Goal: Navigation & Orientation: Find specific page/section

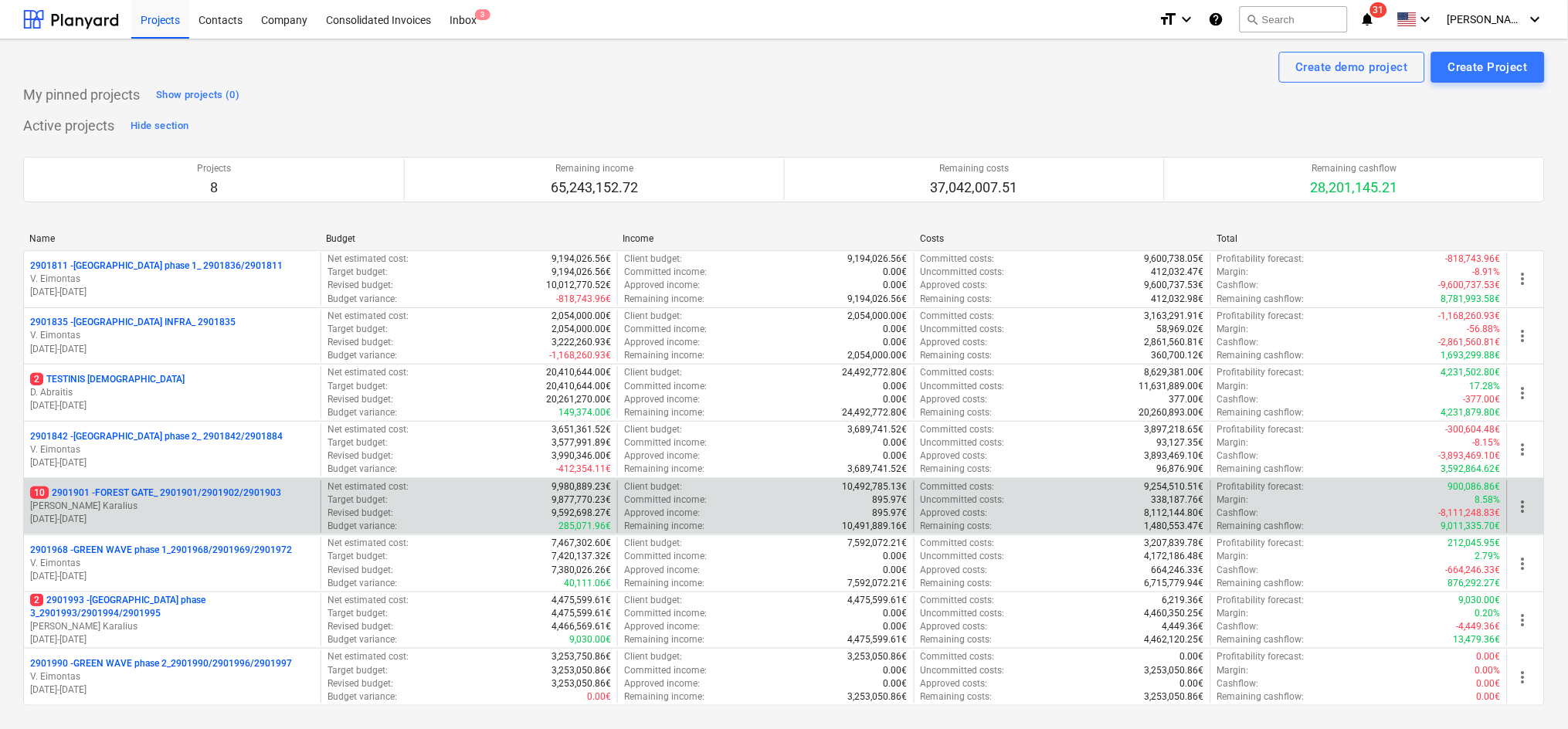
click at [131, 499] on p "10 2901901 - FOREST GATE_ 2901901/2901902/2901903" at bounding box center [155, 492] width 251 height 13
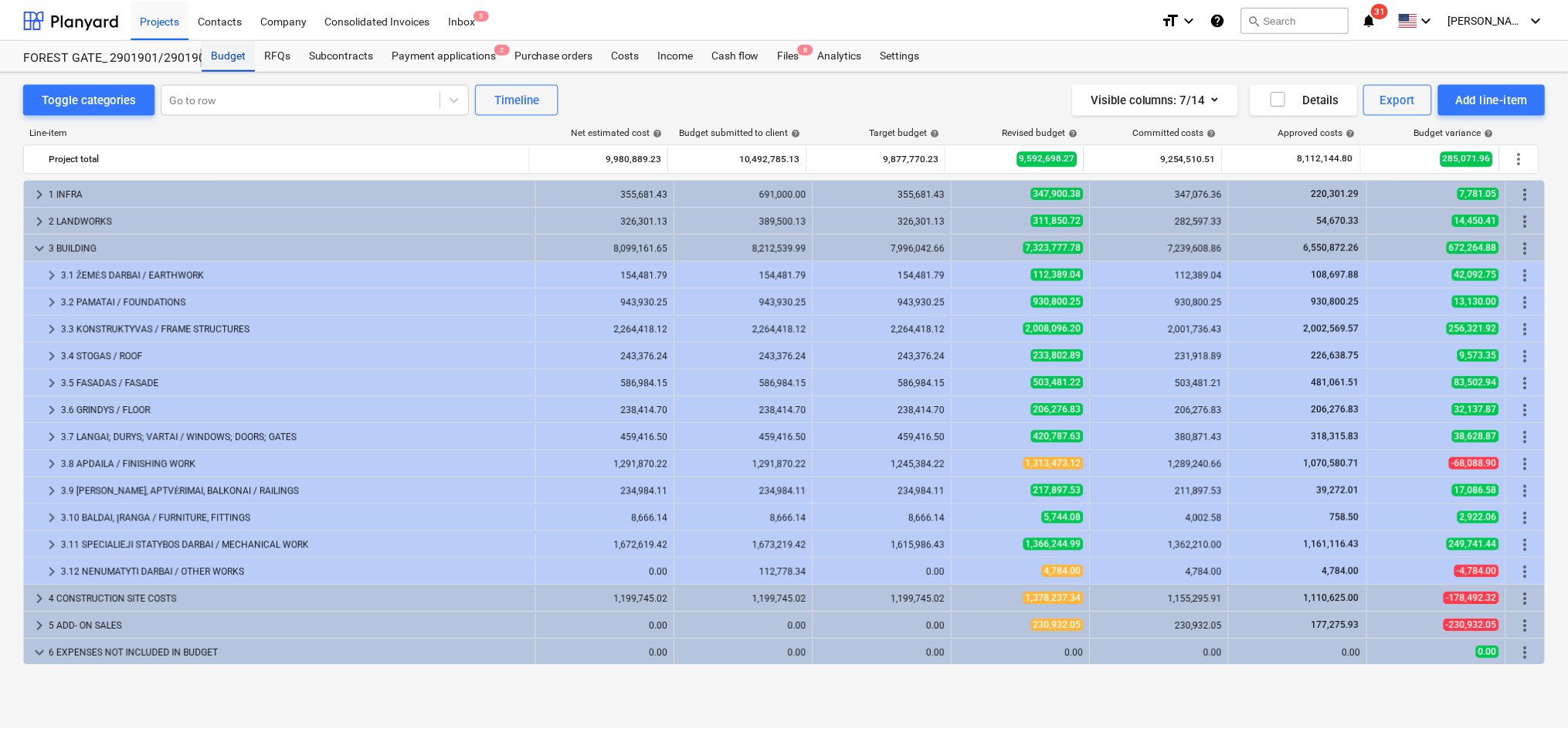
scroll to position [136, 0]
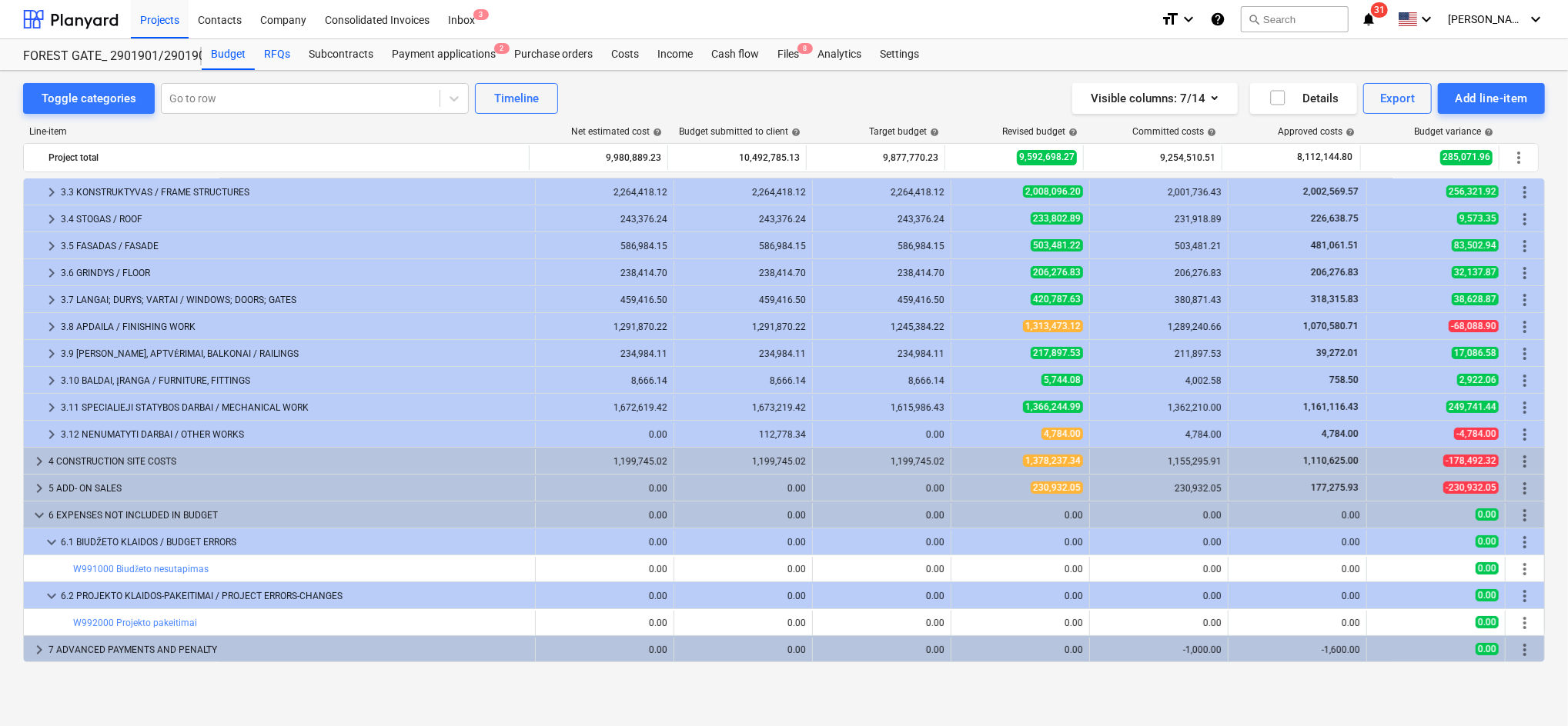
click at [276, 52] on div "RFQs" at bounding box center [277, 54] width 45 height 31
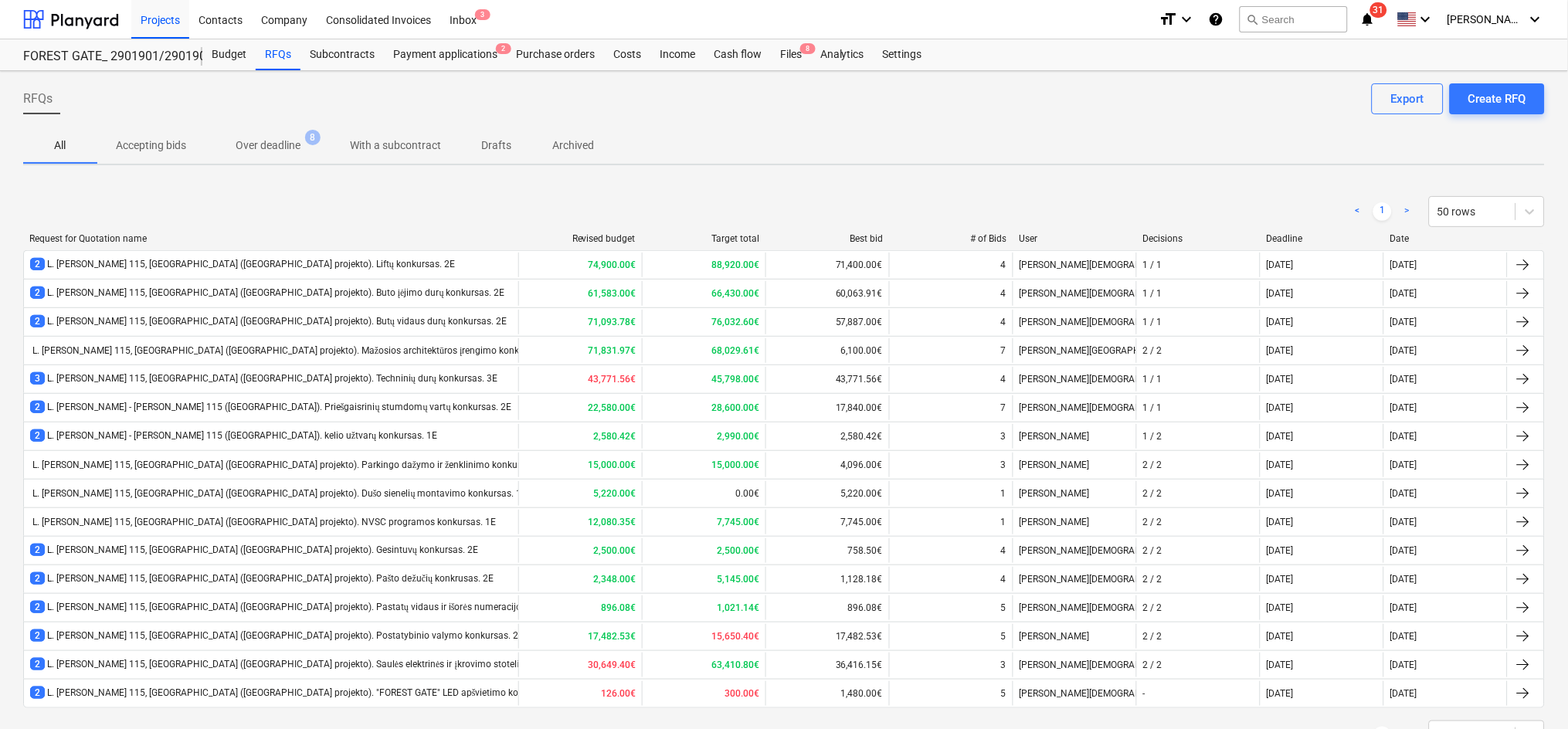
click at [575, 151] on p "Archived" at bounding box center [573, 146] width 41 height 16
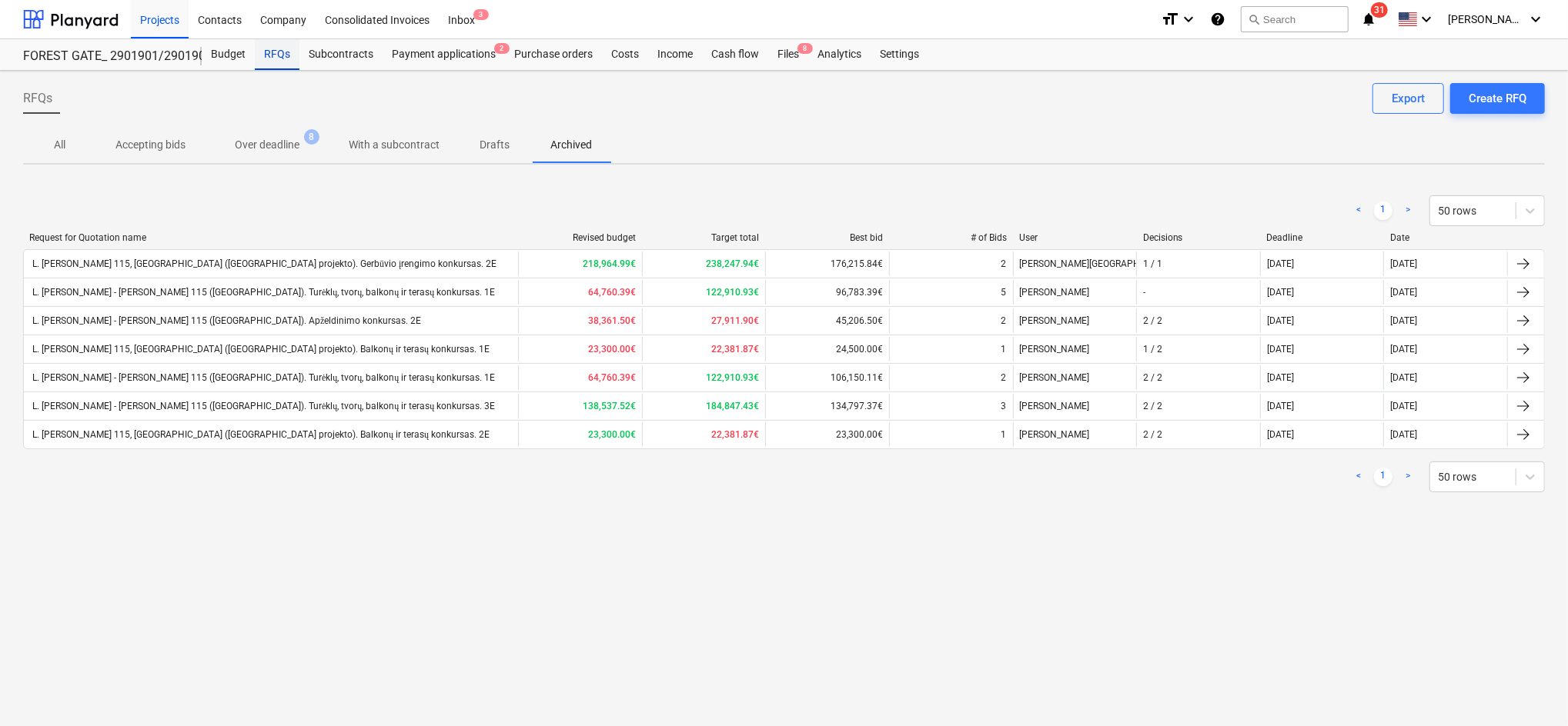
click at [281, 54] on div "RFQs" at bounding box center [277, 54] width 45 height 31
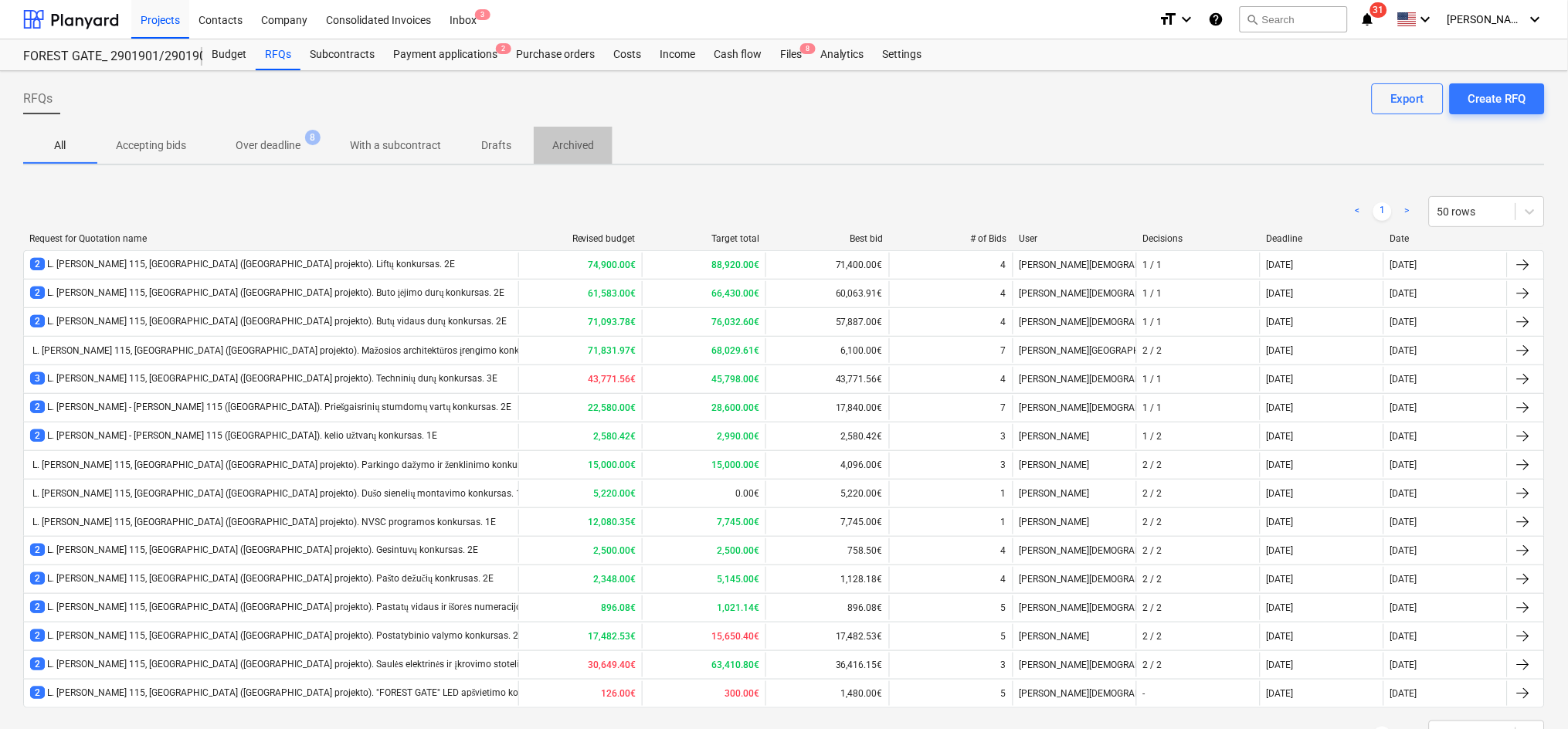
click at [541, 141] on span "Archived" at bounding box center [573, 146] width 79 height 26
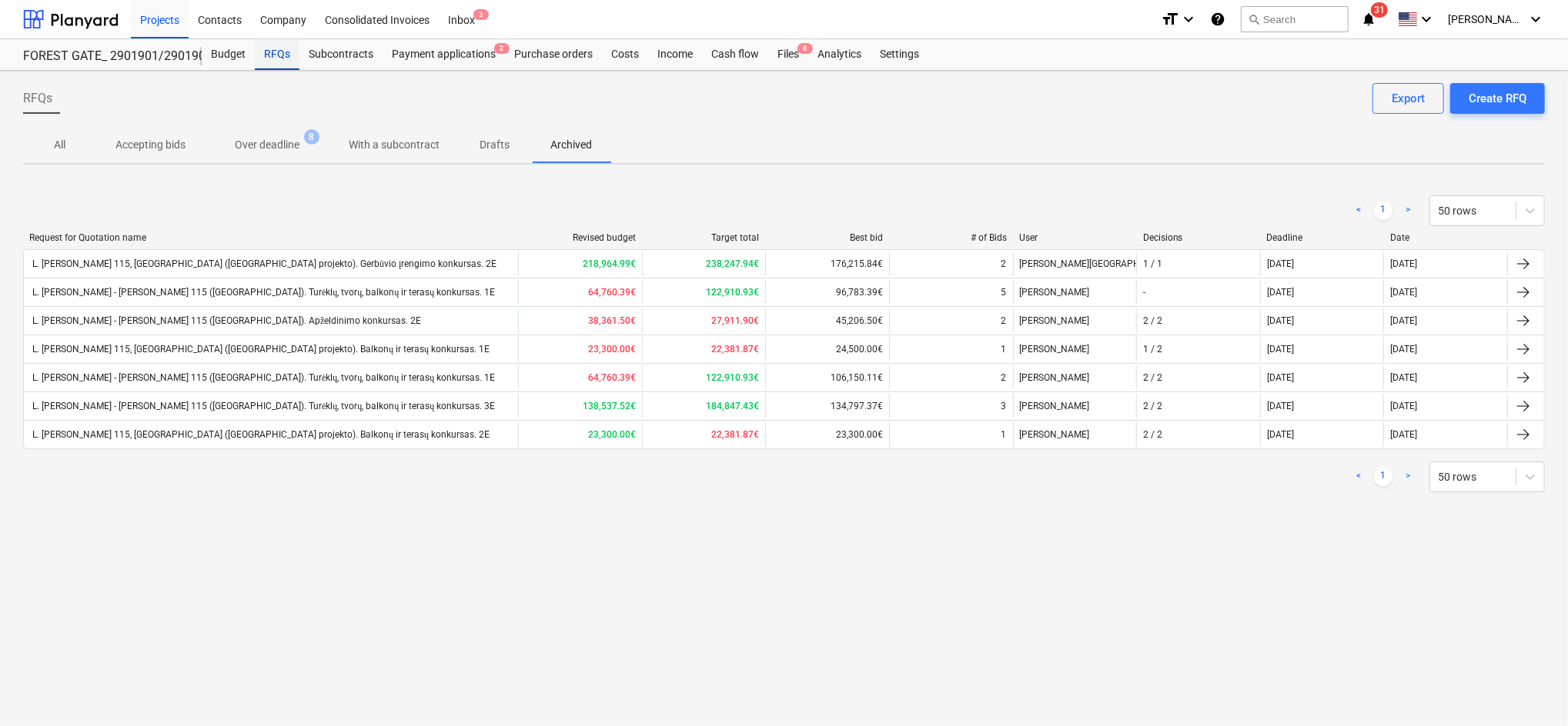
click at [271, 47] on div "RFQs" at bounding box center [277, 54] width 45 height 31
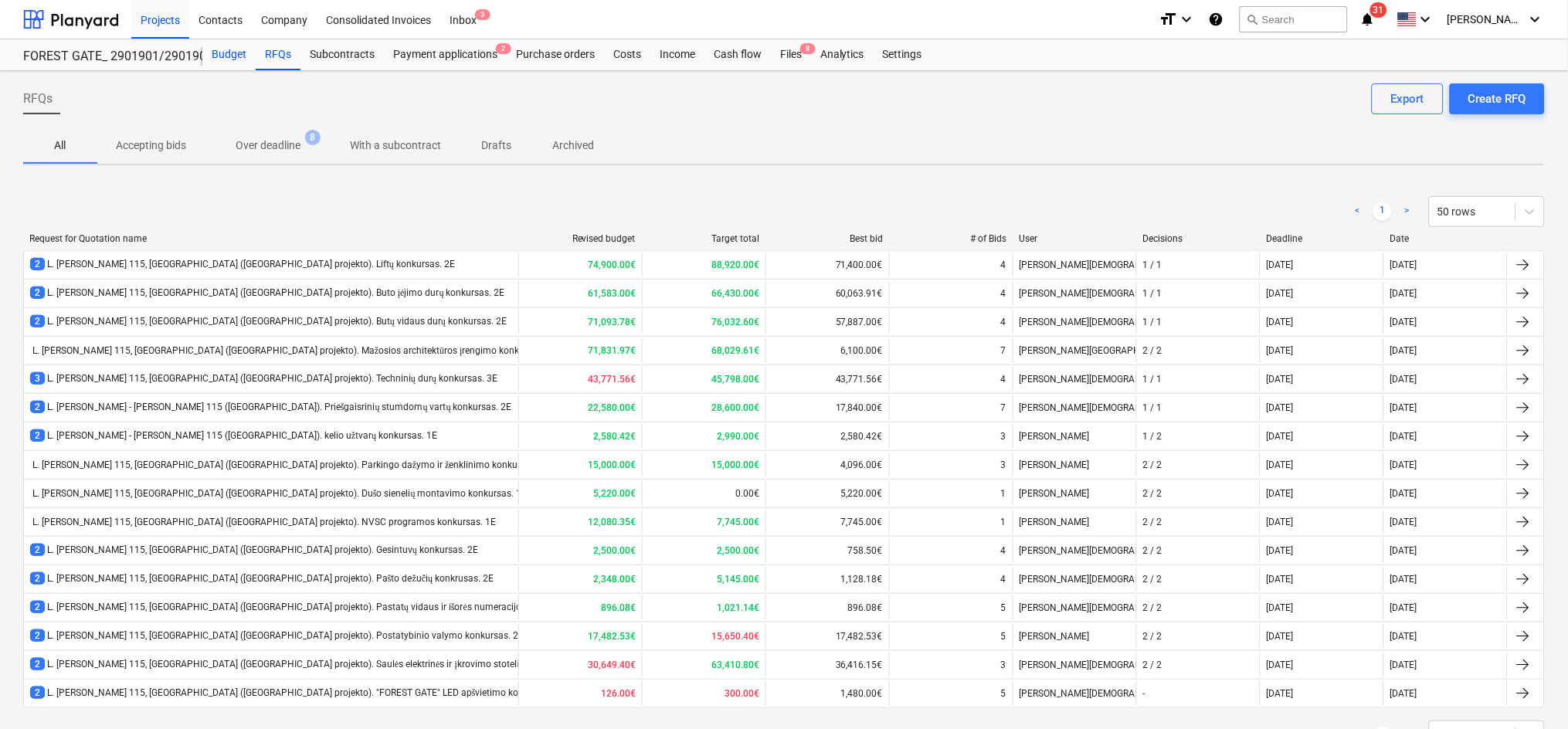
click at [226, 53] on div "Budget" at bounding box center [229, 55] width 53 height 31
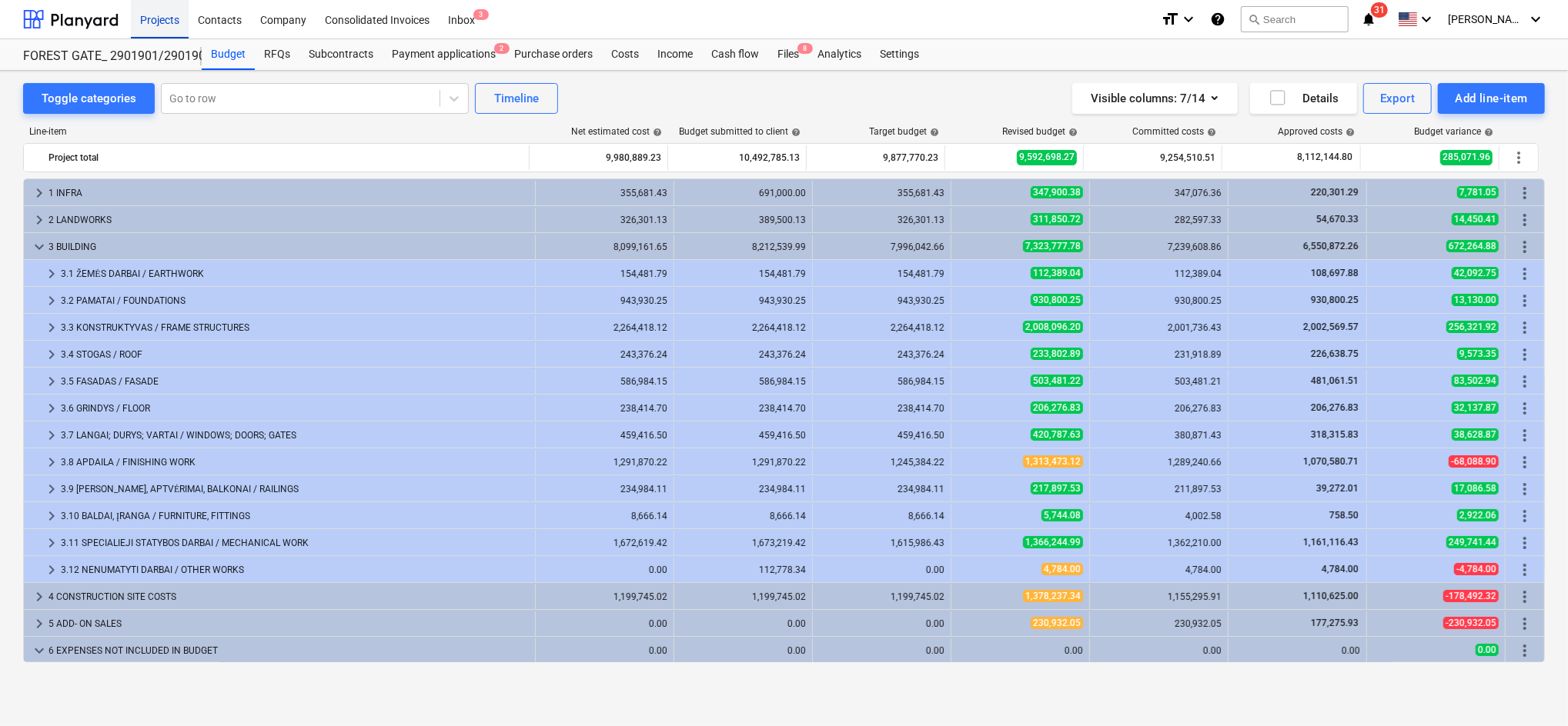
scroll to position [135, 0]
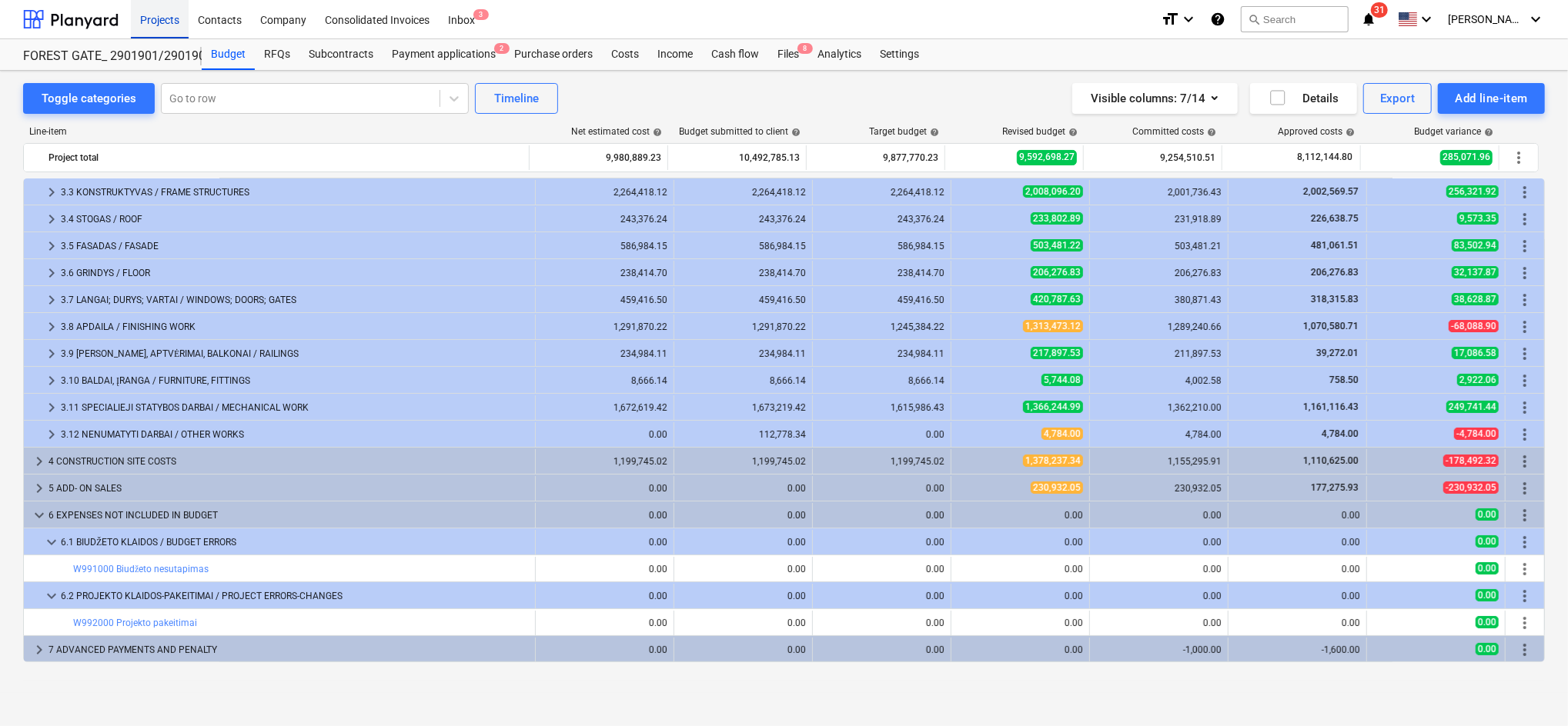
click at [169, 18] on div "Projects" at bounding box center [160, 18] width 58 height 40
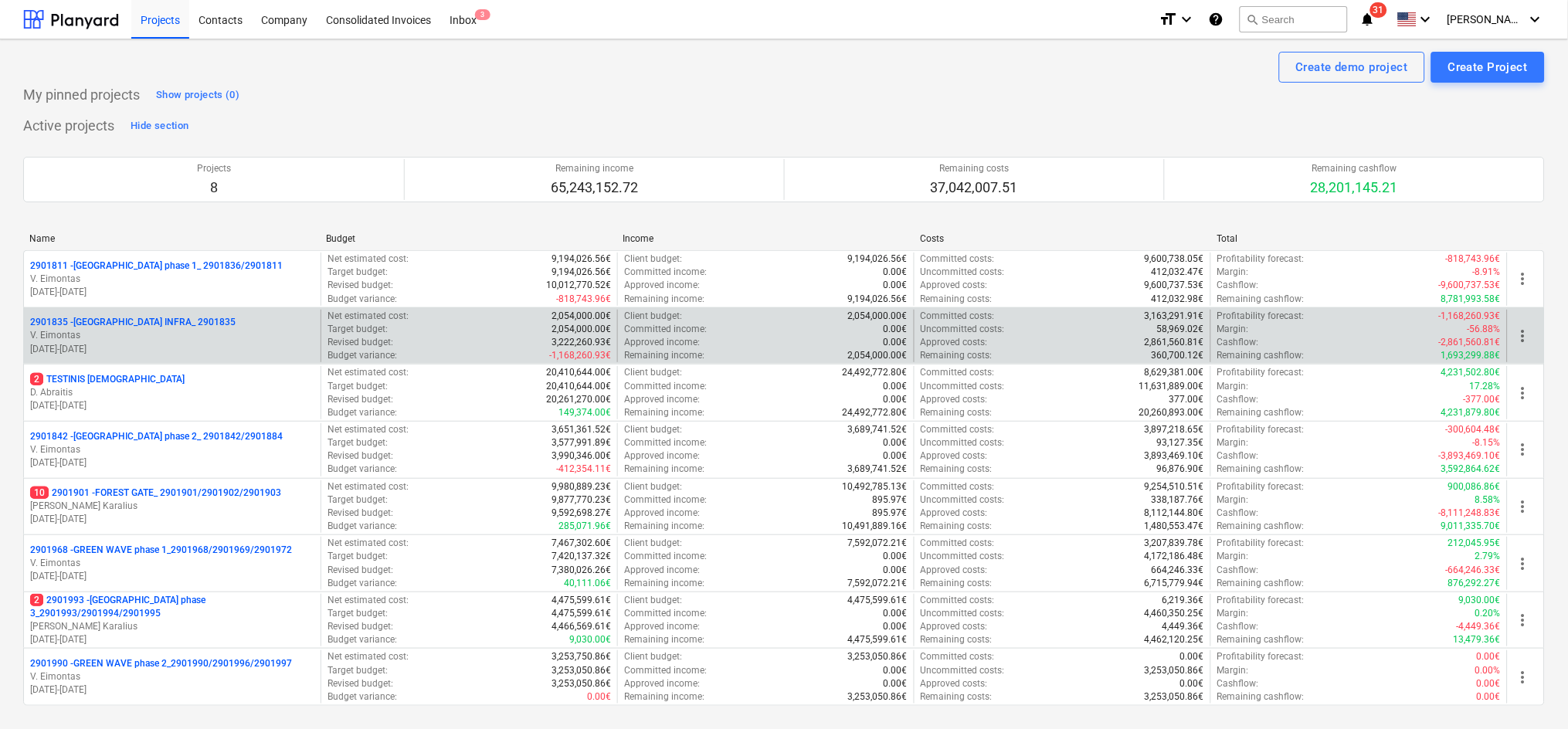
click at [149, 326] on p "2901835 - [GEOGRAPHIC_DATA] INFRA_ 2901835" at bounding box center [132, 322] width 206 height 13
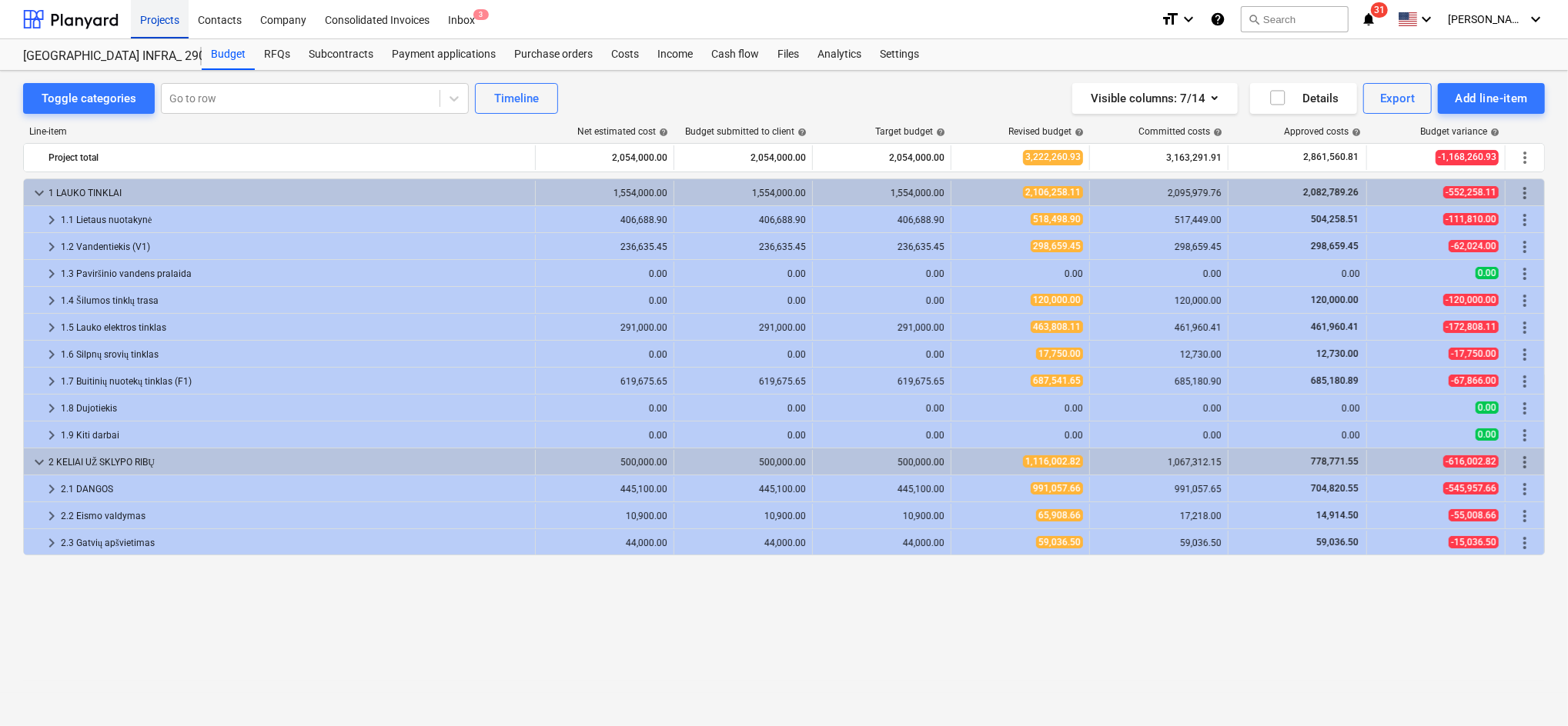
click at [162, 16] on div "Projects" at bounding box center [160, 18] width 58 height 40
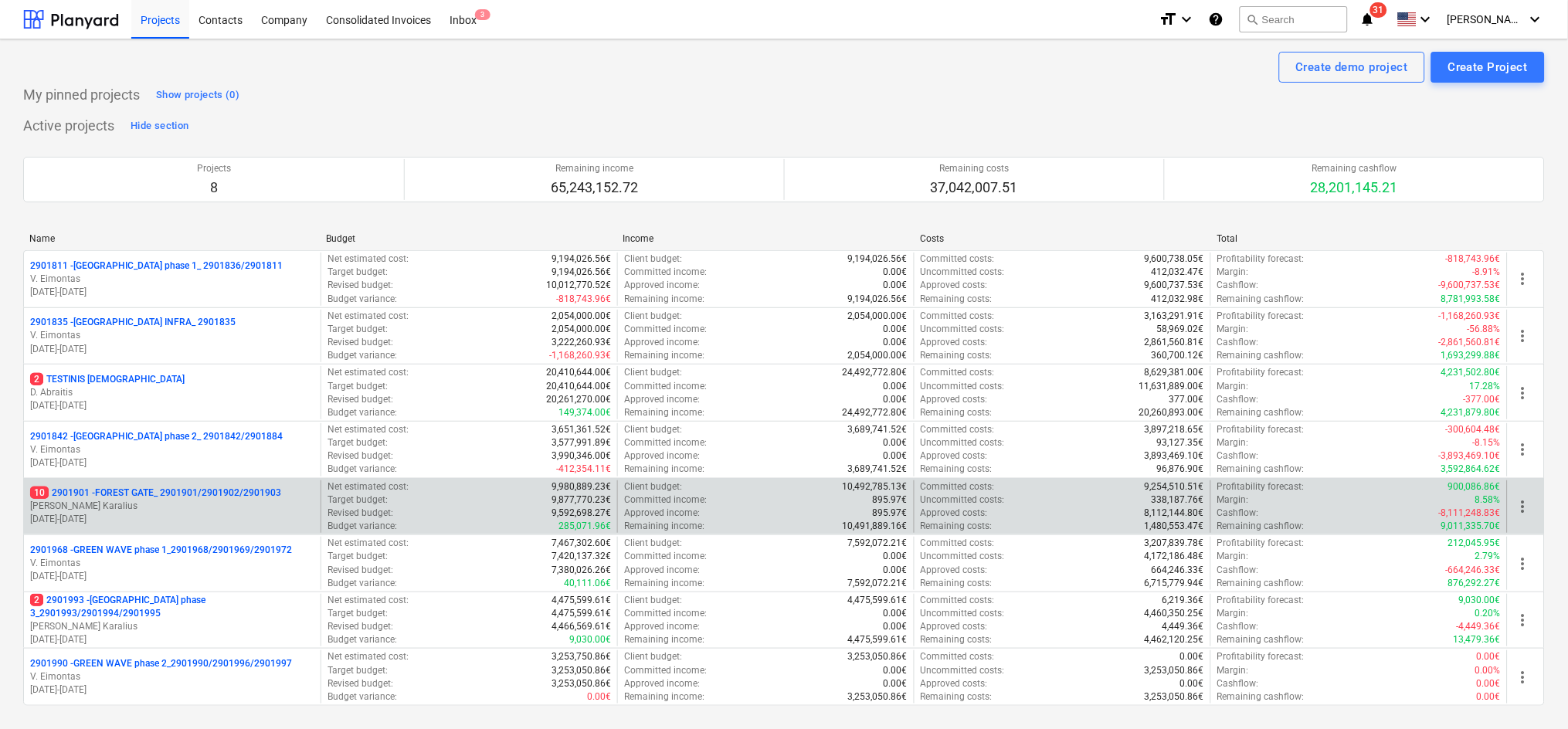
click at [109, 501] on p "[PERSON_NAME] Karalius" at bounding box center [172, 506] width 284 height 13
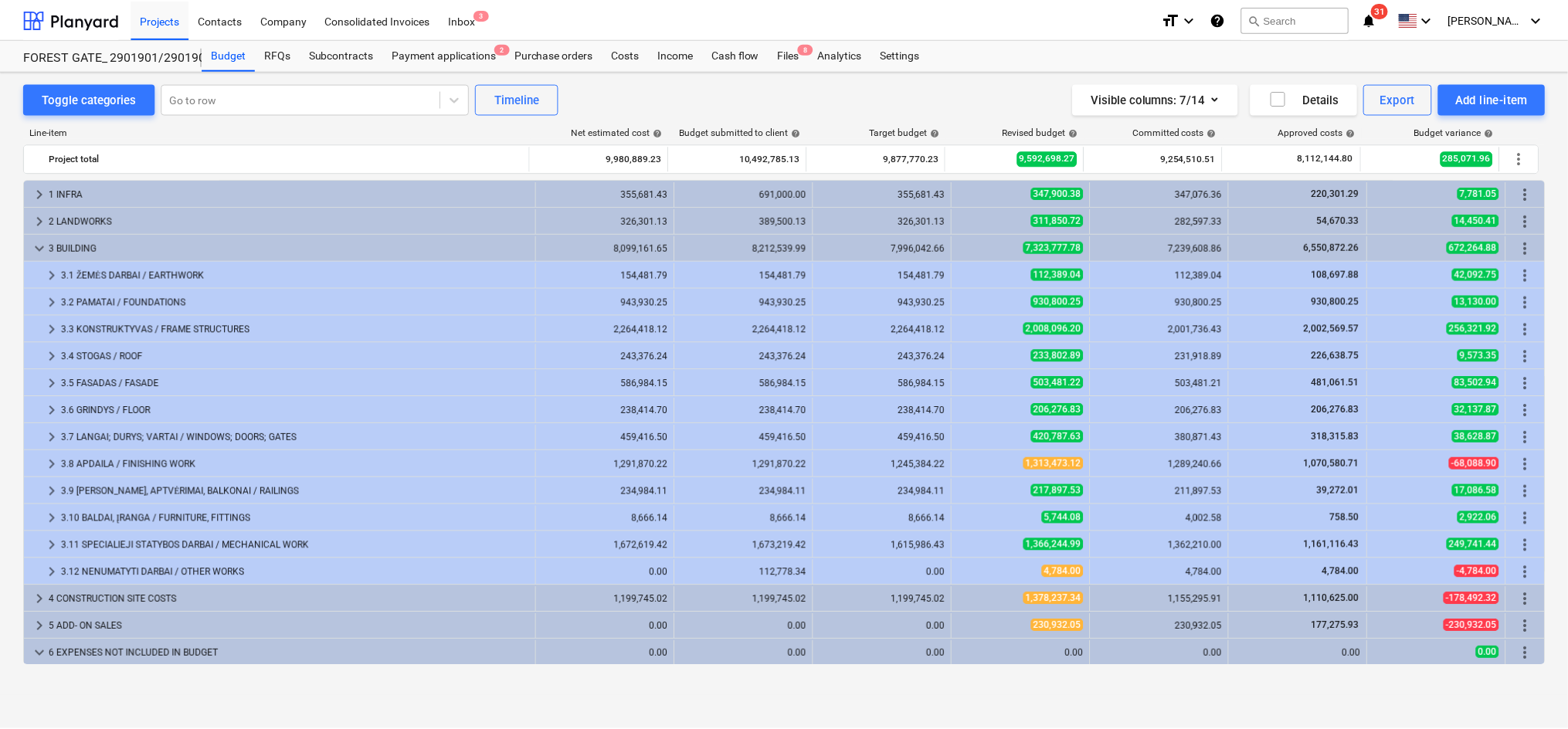
scroll to position [136, 0]
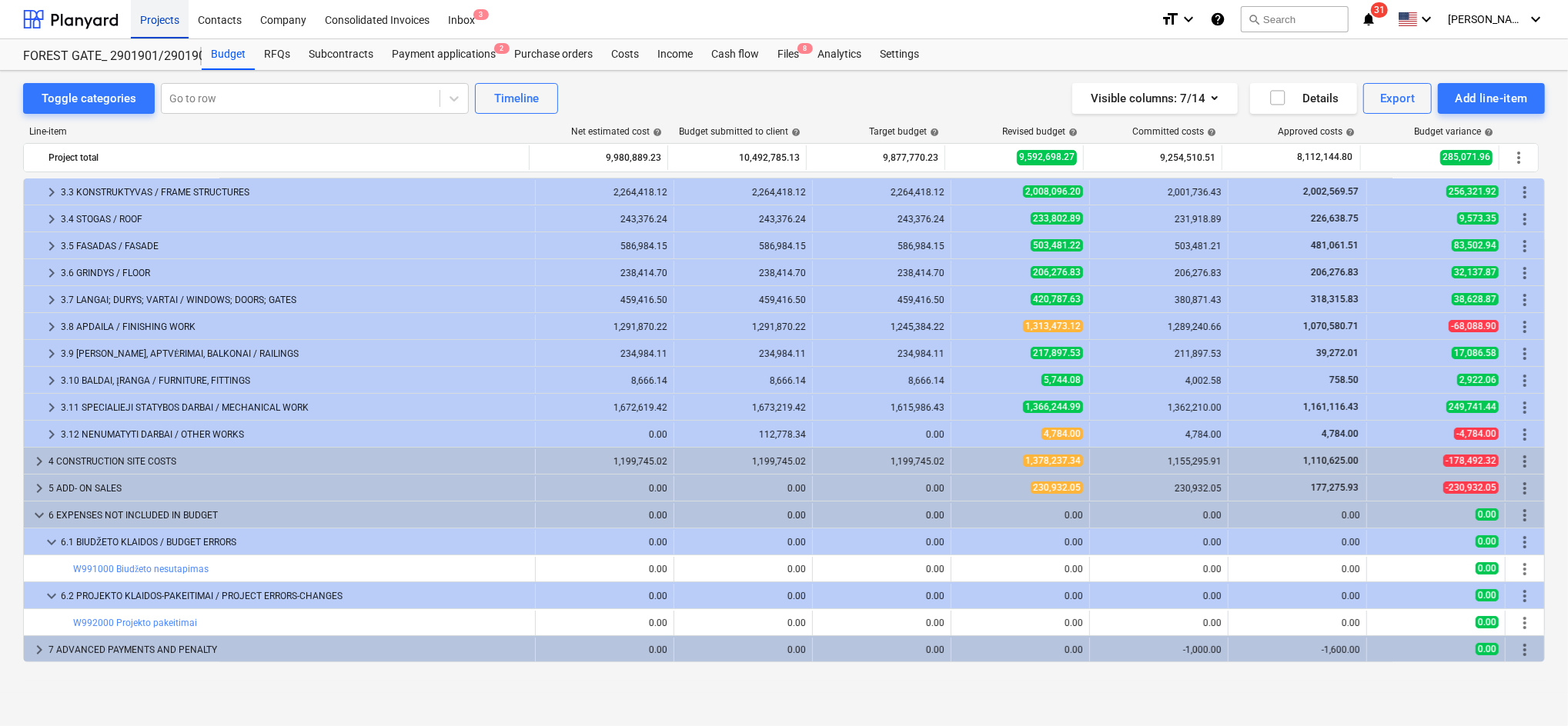
click at [177, 15] on div "Projects" at bounding box center [160, 18] width 58 height 40
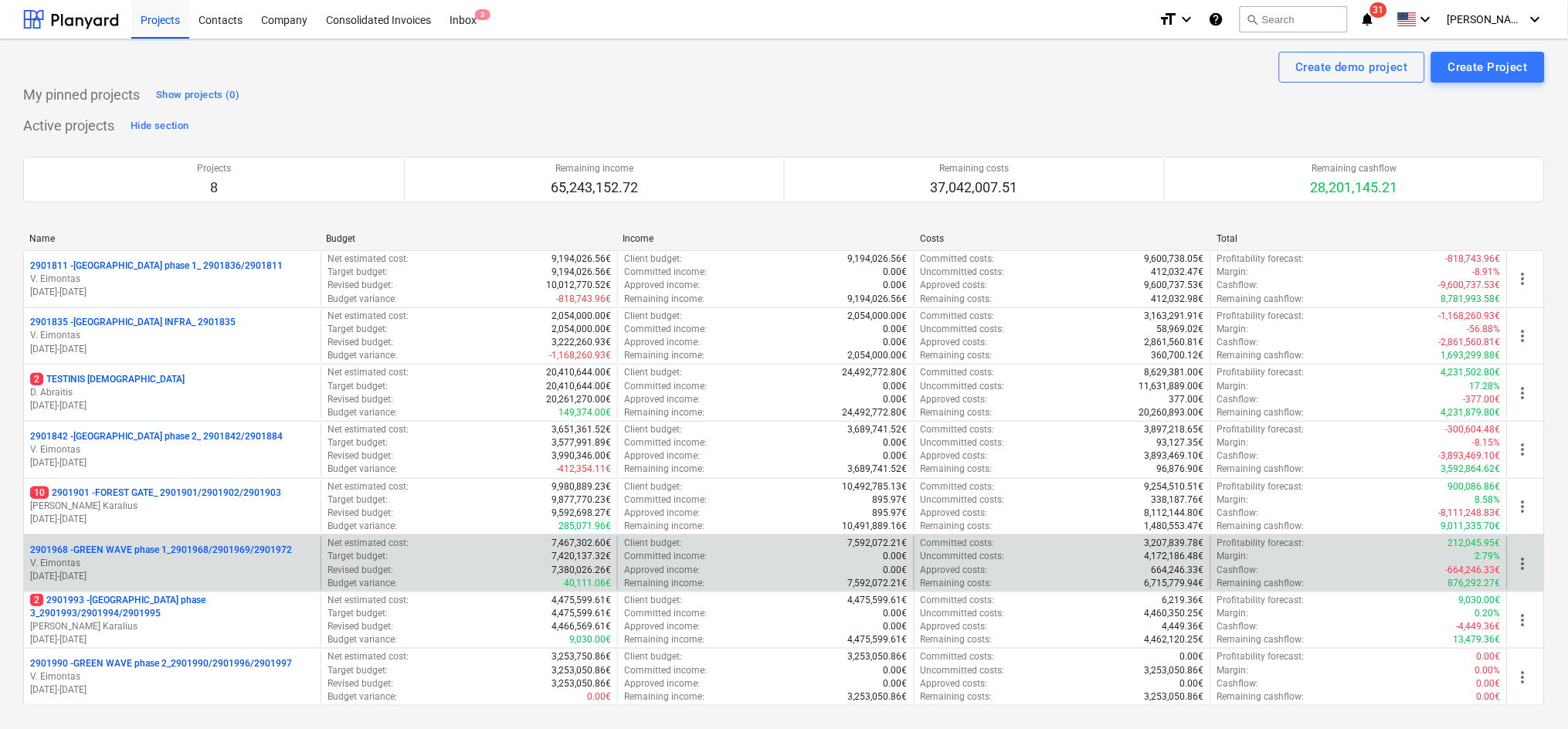
click at [131, 554] on p "2901968 - GREEN WAVE phase 1_2901968/2901969/2901972" at bounding box center [161, 550] width 262 height 13
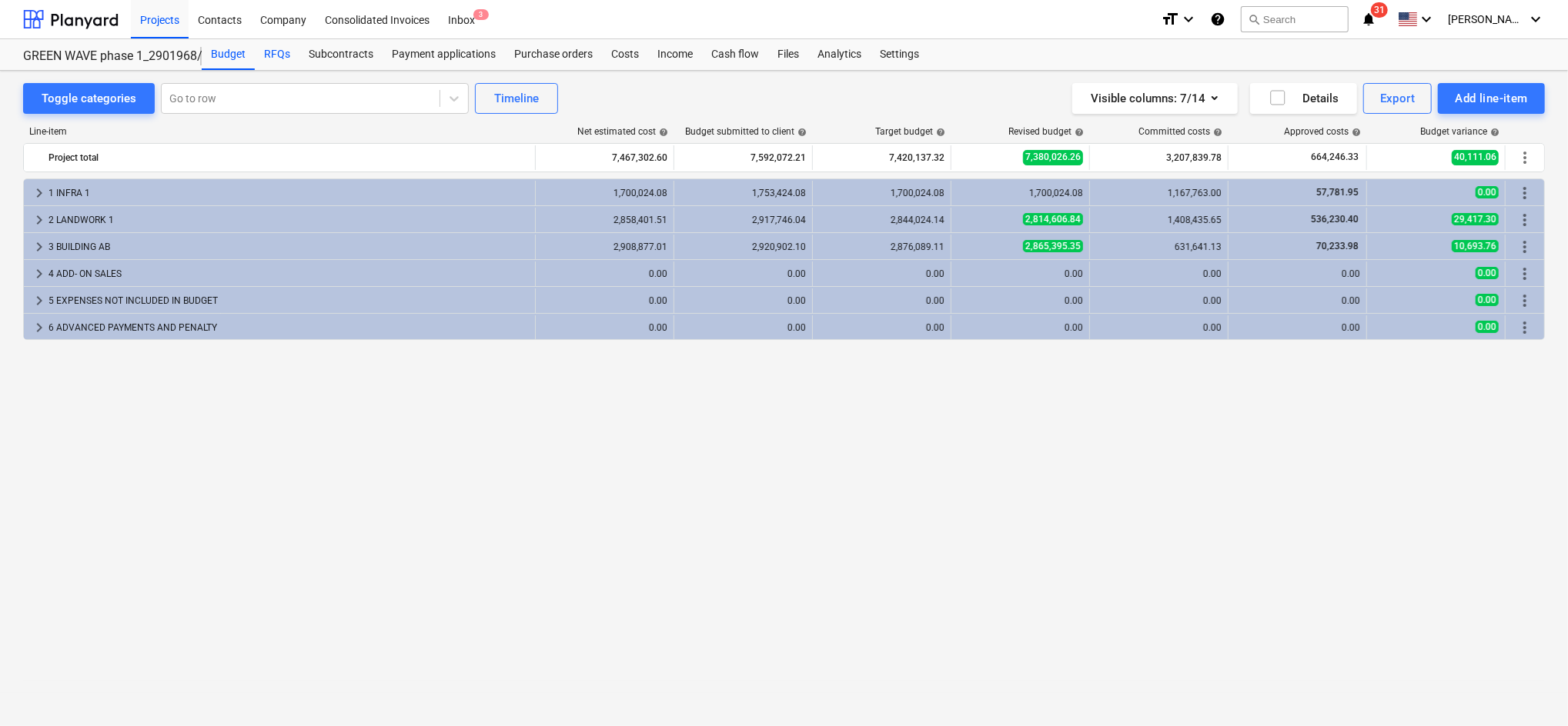
click at [273, 53] on div "RFQs" at bounding box center [277, 54] width 45 height 31
